Goal: Task Accomplishment & Management: Manage account settings

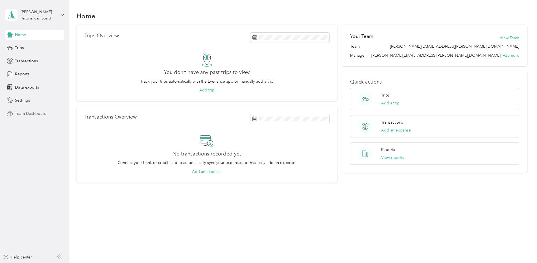
click at [18, 113] on span "Team Dashboard" at bounding box center [31, 114] width 32 height 6
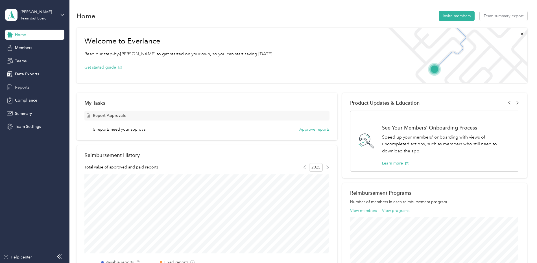
click at [22, 87] on span "Reports" at bounding box center [22, 87] width 14 height 6
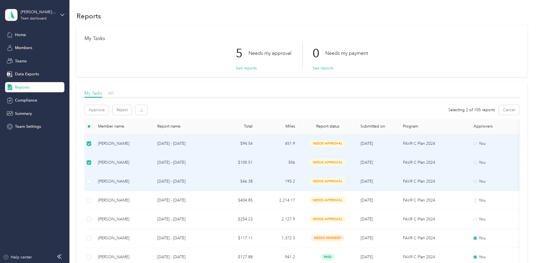
click at [86, 182] on td at bounding box center [88, 181] width 9 height 19
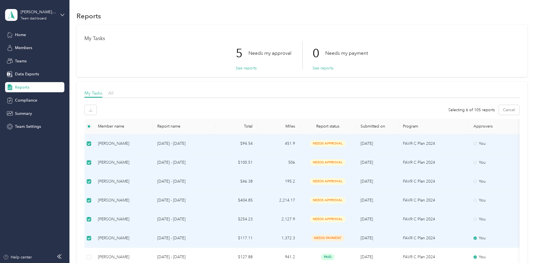
click at [435, 72] on div "My Tasks 5 Needs my approval See reports 0 Needs my payment See reports" at bounding box center [301, 51] width 451 height 52
click at [246, 68] on button "See reports" at bounding box center [246, 68] width 21 height 6
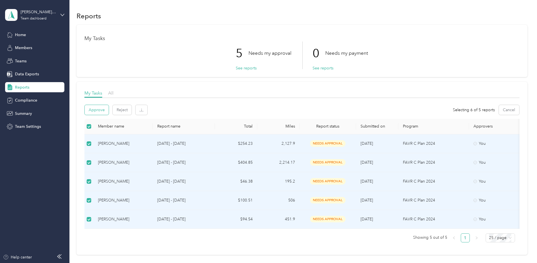
click at [99, 110] on button "Approve" at bounding box center [97, 110] width 24 height 10
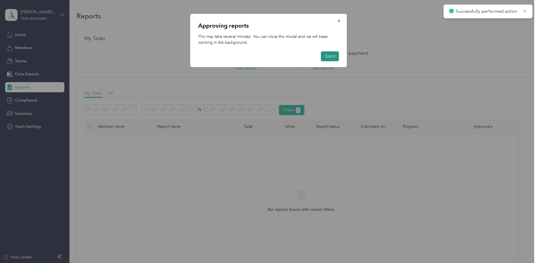
click at [333, 56] on button "Got it" at bounding box center [330, 56] width 18 height 10
